Goal: Task Accomplishment & Management: Manage account settings

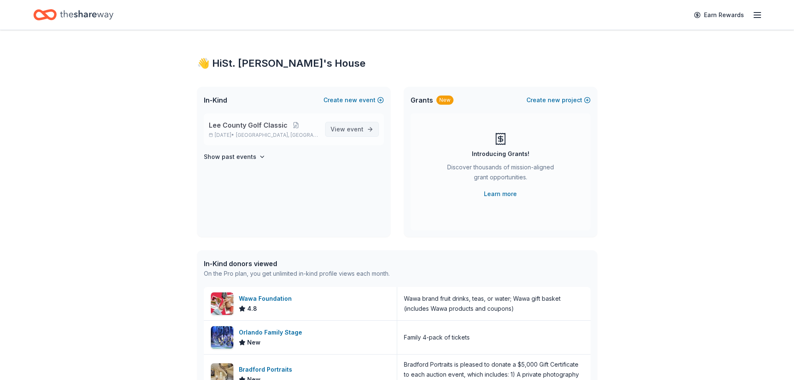
click at [342, 133] on span "View event" at bounding box center [347, 129] width 33 height 10
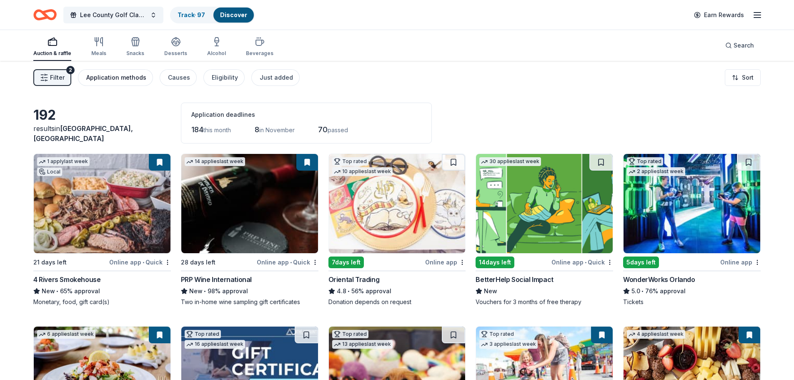
click at [98, 80] on div "Application methods" at bounding box center [116, 78] width 60 height 10
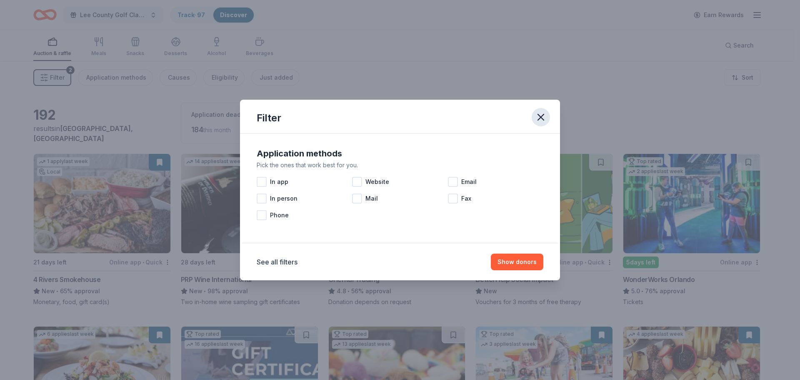
click at [536, 114] on icon "button" at bounding box center [541, 117] width 12 height 12
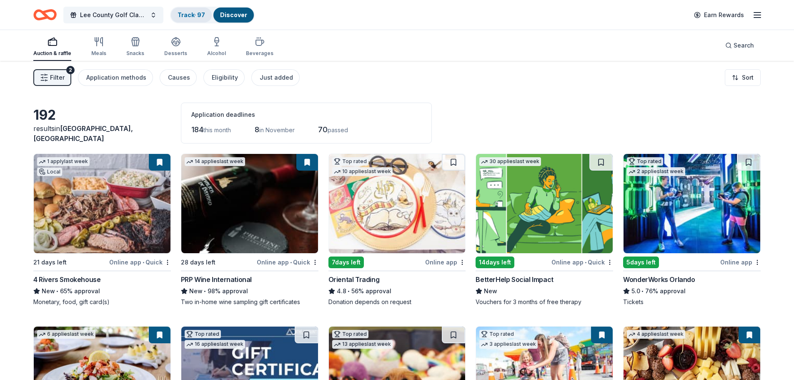
click at [194, 16] on link "Track · 97" at bounding box center [192, 14] width 28 height 7
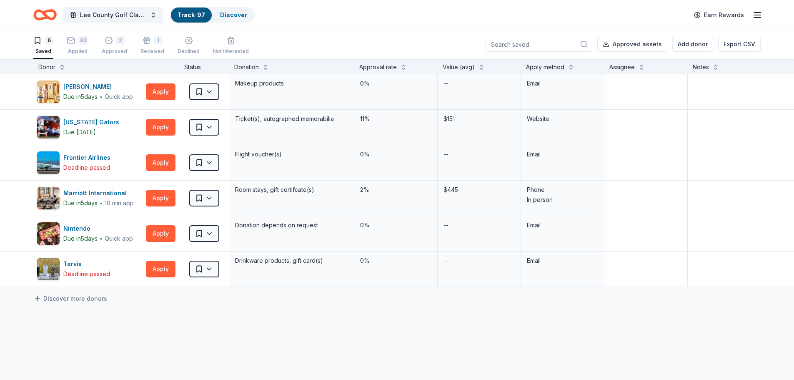
drag, startPoint x: 78, startPoint y: 36, endPoint x: 361, endPoint y: 38, distance: 282.6
click at [79, 36] on button "83 Applied" at bounding box center [78, 46] width 22 height 26
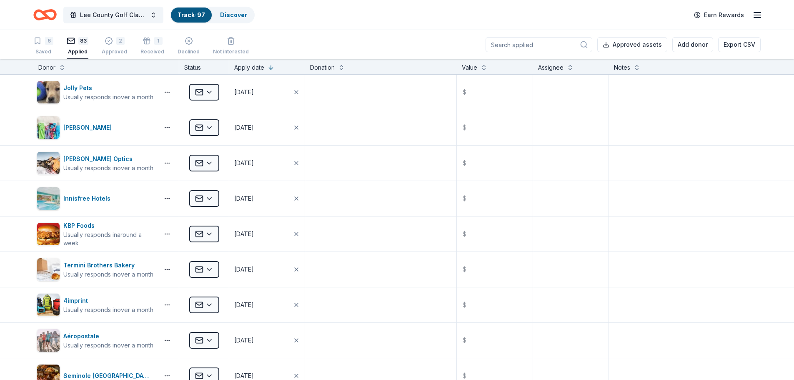
click at [530, 45] on input at bounding box center [539, 44] width 107 height 15
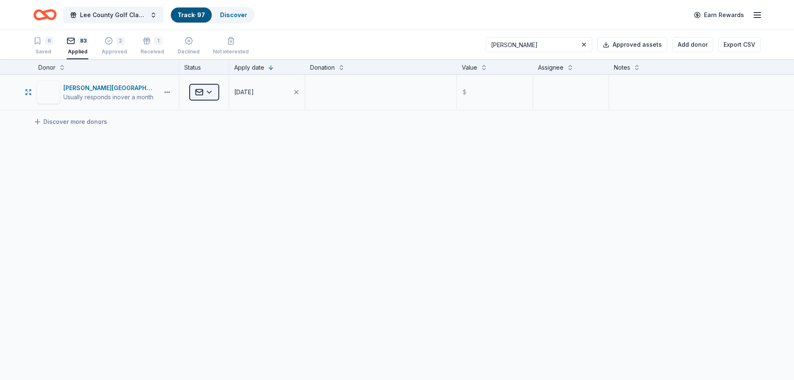
click at [213, 92] on html "Lee County Golf Classic Track · 97 Discover Earn Rewards 6 Saved 83 Applied 2 A…" at bounding box center [397, 190] width 794 height 380
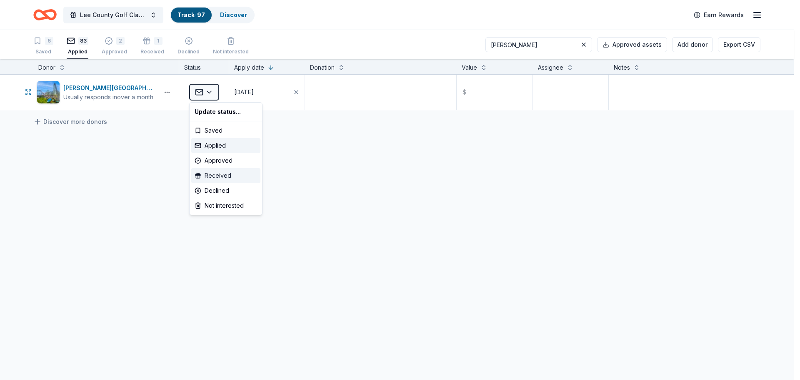
click at [247, 175] on div "Received" at bounding box center [225, 175] width 69 height 15
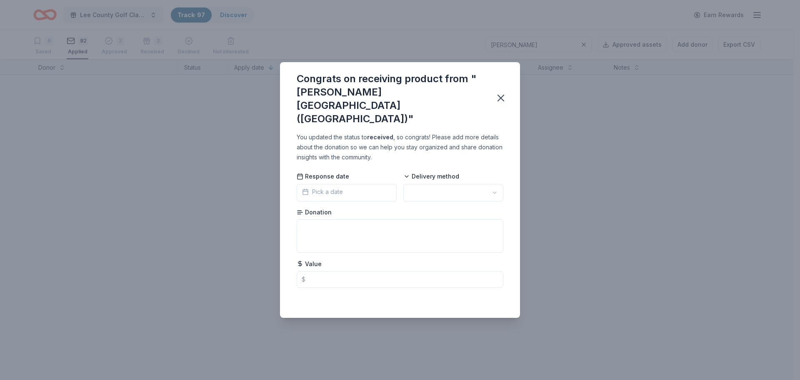
click at [457, 182] on html "Lee County Golf Classic Track · 97 Discover Earn Rewards 6 Saved 82 Applied 2 A…" at bounding box center [400, 190] width 800 height 380
click at [502, 101] on icon "button" at bounding box center [501, 98] width 12 height 12
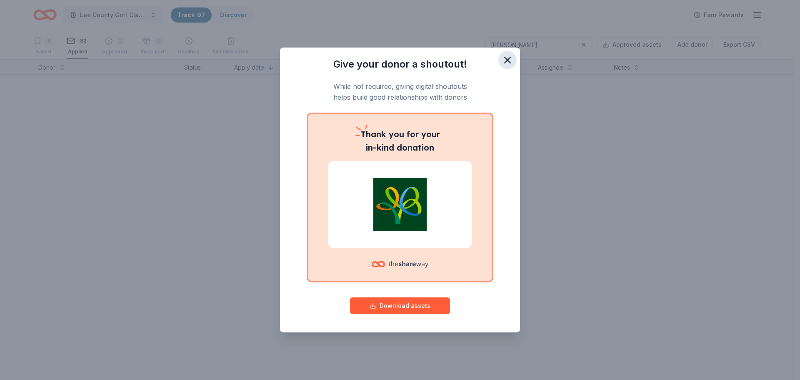
click at [505, 59] on icon "button" at bounding box center [508, 60] width 12 height 12
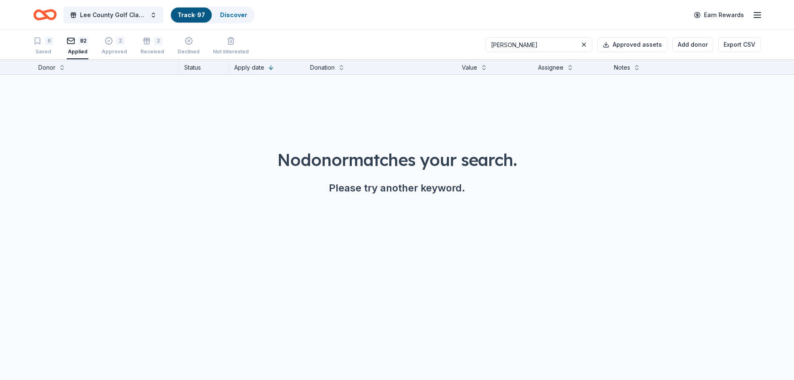
click at [505, 41] on input "[PERSON_NAME]" at bounding box center [539, 44] width 107 height 15
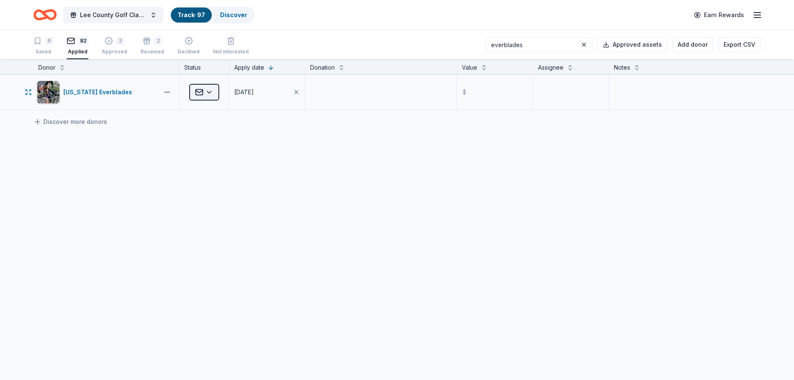
click at [208, 90] on html "Lee County Golf Classic Track · 97 Discover Earn Rewards 6 Saved 82 Applied 2 A…" at bounding box center [397, 190] width 794 height 380
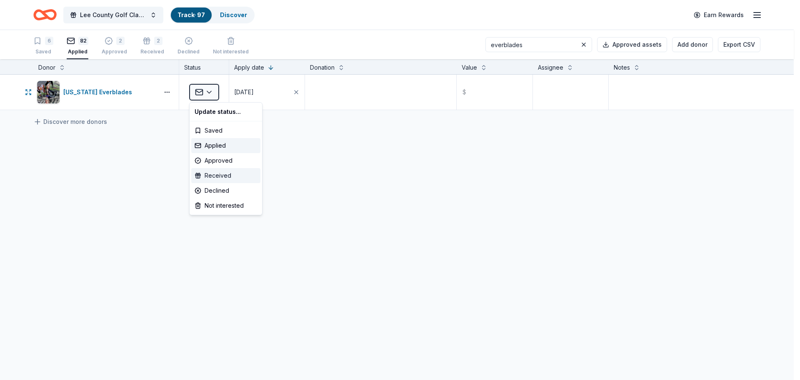
click at [238, 173] on div "Received" at bounding box center [225, 175] width 69 height 15
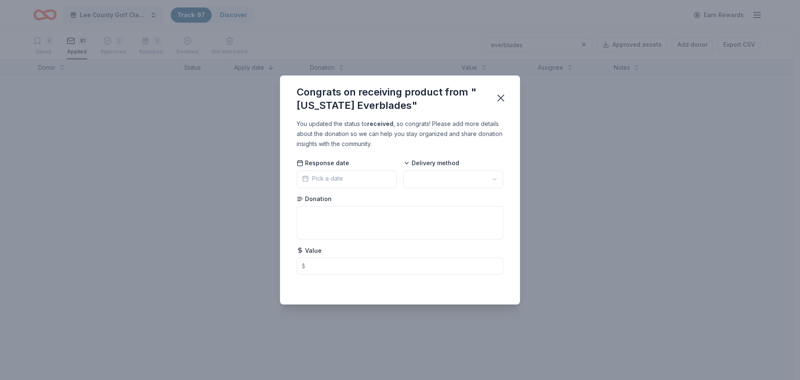
click at [491, 179] on html "Lee County Golf Classic Track · 97 Discover Earn Rewards 6 Saved 81 Applied 2 A…" at bounding box center [400, 190] width 800 height 380
click at [502, 98] on icon "button" at bounding box center [501, 98] width 6 height 6
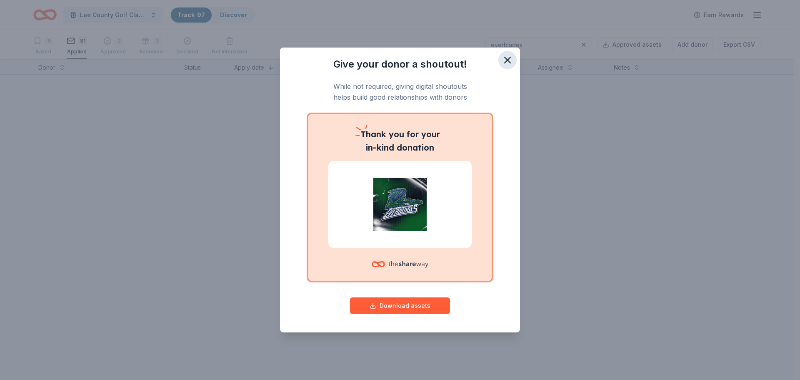
click at [513, 60] on icon "button" at bounding box center [508, 60] width 12 height 12
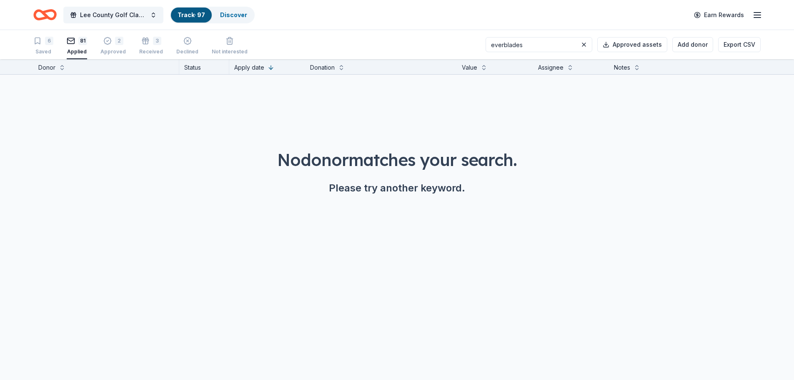
click at [519, 43] on input "everblades" at bounding box center [539, 44] width 107 height 15
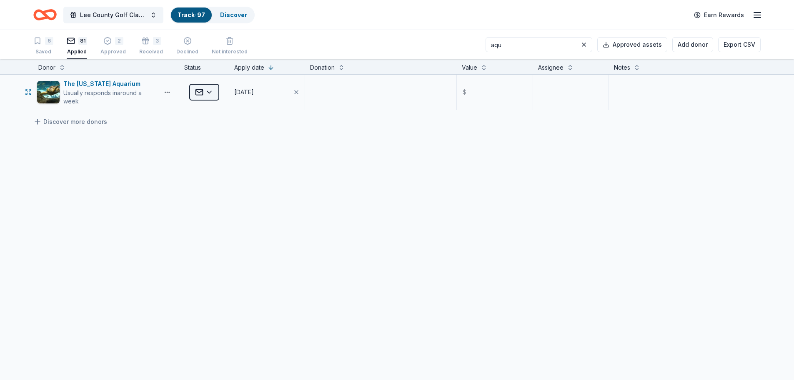
type input "aqu"
click at [214, 94] on html "Lee County Golf Classic Track · 97 Discover Earn Rewards 6 Saved 81 Applied 2 A…" at bounding box center [397, 190] width 794 height 380
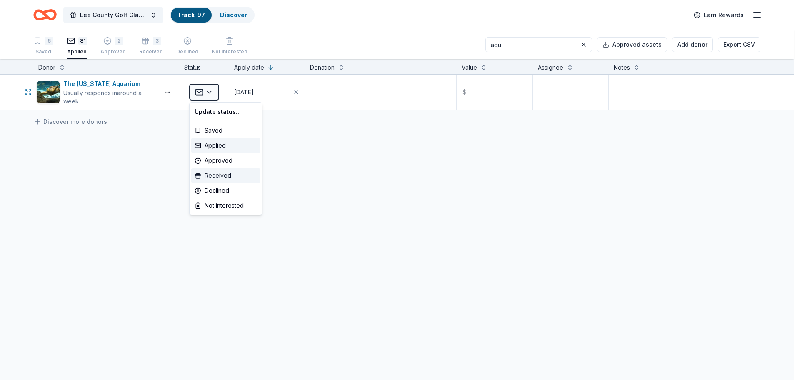
click at [228, 178] on div "Received" at bounding box center [225, 175] width 69 height 15
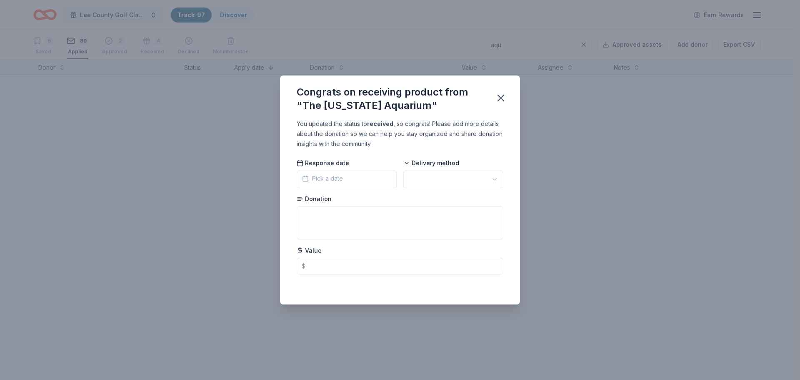
click at [466, 168] on div "Delivery method" at bounding box center [453, 173] width 100 height 29
click at [462, 178] on html "Lee County Golf Classic Track · 97 Discover Earn Rewards 6 Saved 80 Applied 2 A…" at bounding box center [400, 190] width 800 height 380
drag, startPoint x: 462, startPoint y: 178, endPoint x: 451, endPoint y: 195, distance: 20.6
click at [501, 101] on icon "button" at bounding box center [501, 98] width 12 height 12
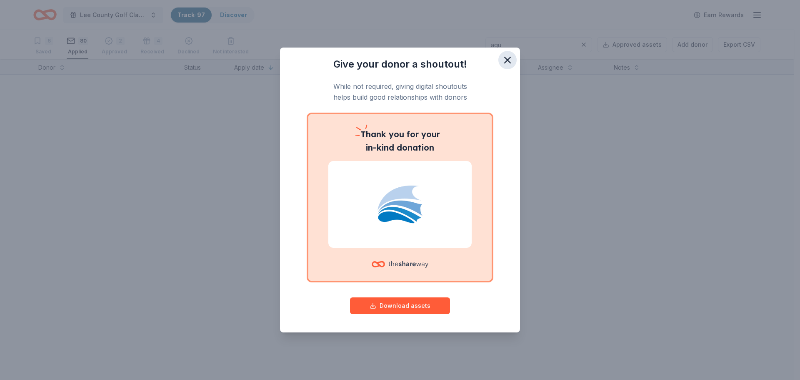
click at [507, 55] on icon "button" at bounding box center [508, 60] width 12 height 12
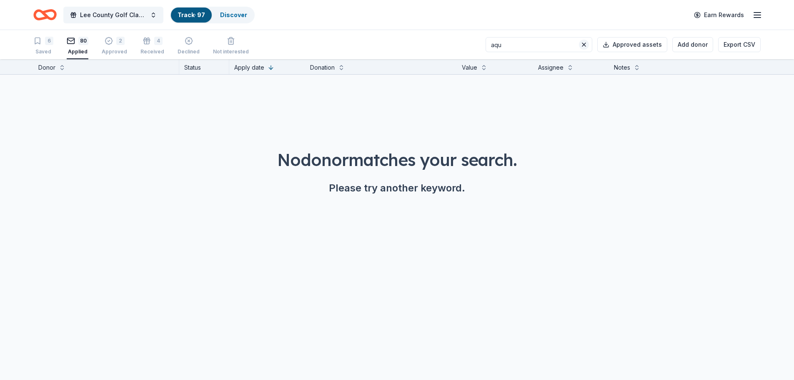
click at [586, 45] on button at bounding box center [584, 45] width 10 height 10
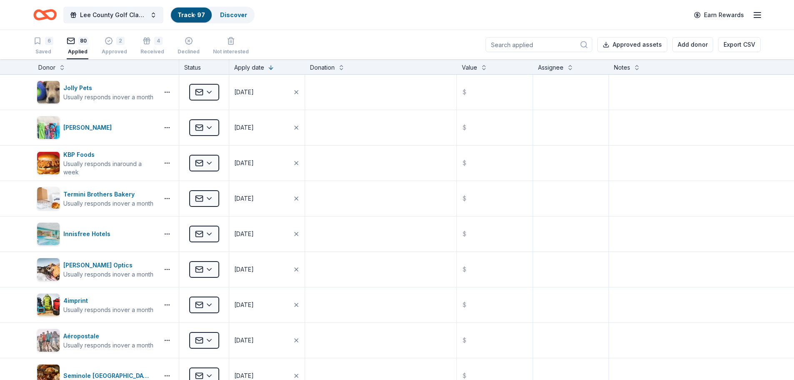
click at [552, 47] on input at bounding box center [539, 44] width 107 height 15
type input "villas"
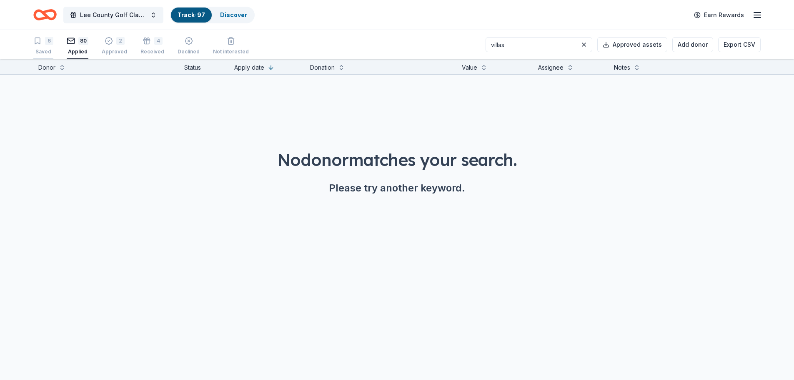
click at [37, 42] on icon "button" at bounding box center [37, 41] width 8 height 8
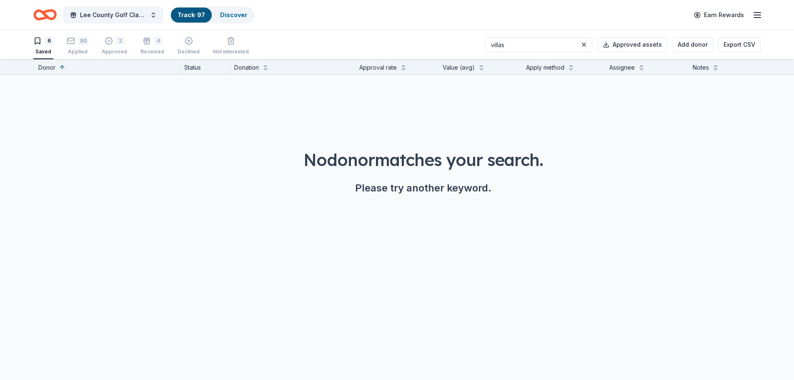
click at [524, 51] on input "villas" at bounding box center [539, 44] width 107 height 15
click at [113, 48] on div "Approved" at bounding box center [114, 51] width 25 height 7
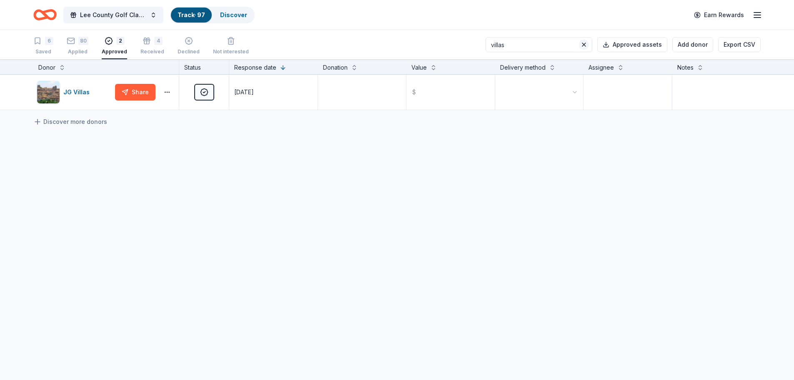
click at [587, 46] on button at bounding box center [584, 45] width 10 height 10
